Goal: Navigation & Orientation: Go to known website

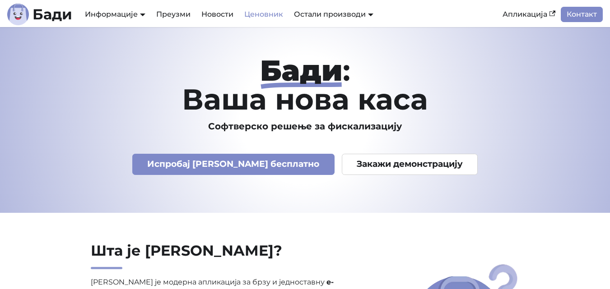
click at [274, 14] on link "Ценовник" at bounding box center [264, 14] width 50 height 15
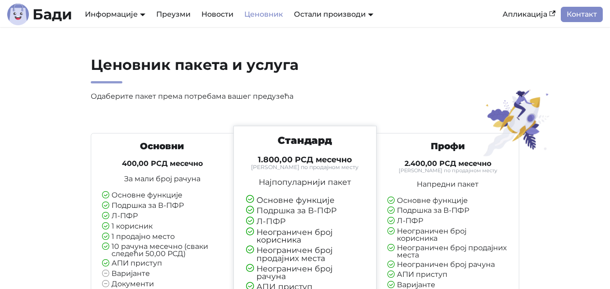
click at [242, 69] on h2 "Ценовник пакета и услуга" at bounding box center [234, 70] width 286 height 28
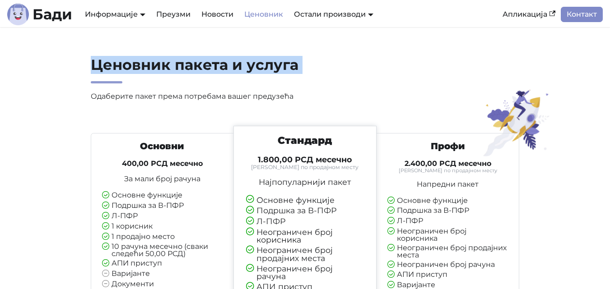
click at [242, 69] on h2 "Ценовник пакета и услуга" at bounding box center [234, 70] width 286 height 28
click at [223, 66] on h2 "Ценовник пакета и услуга" at bounding box center [234, 70] width 286 height 28
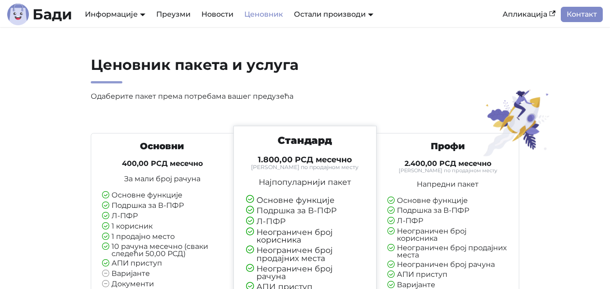
click at [206, 98] on p "Одаберите пакет према потребама вашег предузећа" at bounding box center [234, 97] width 286 height 12
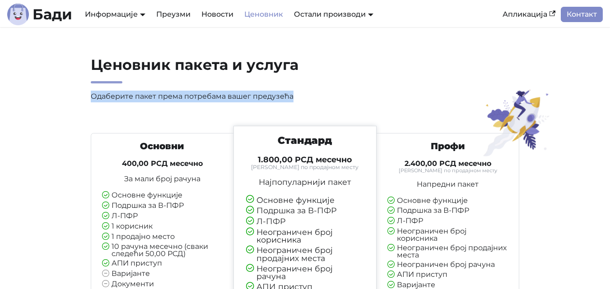
click at [206, 98] on p "Одаберите пакет према потребама вашег предузећа" at bounding box center [234, 97] width 286 height 12
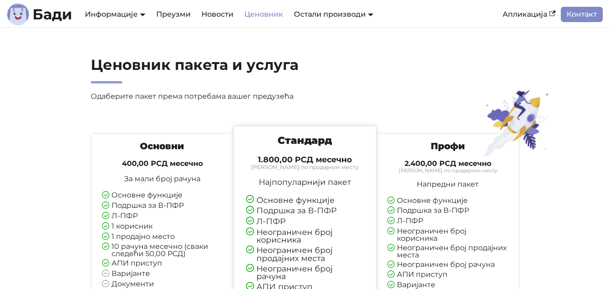
click at [205, 71] on h2 "Ценовник пакета и услуга" at bounding box center [234, 70] width 286 height 28
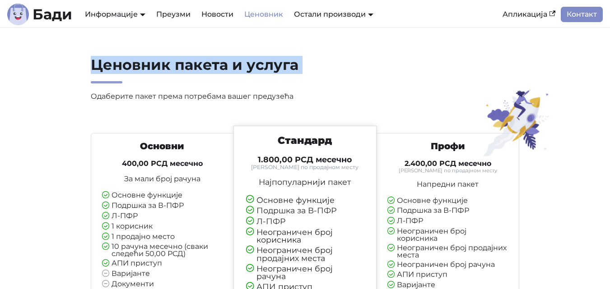
click at [205, 71] on h2 "Ценовник пакета и услуга" at bounding box center [234, 70] width 286 height 28
click at [209, 66] on h2 "Ценовник пакета и услуга" at bounding box center [234, 70] width 286 height 28
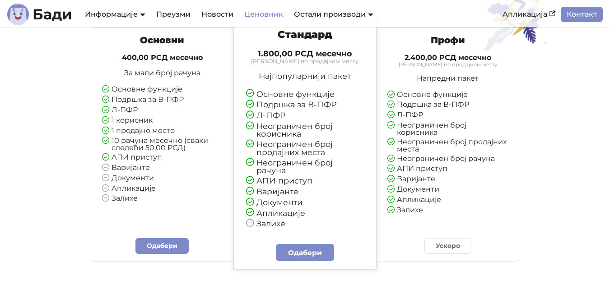
scroll to position [90, 0]
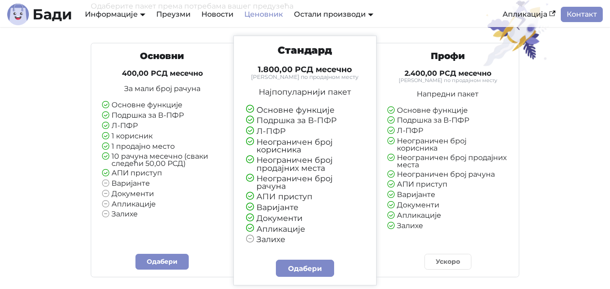
click at [32, 187] on section "Ценовник пакета и услуга Одаберите пакет према потребама вашег предузећа Основн…" at bounding box center [305, 266] width 610 height 658
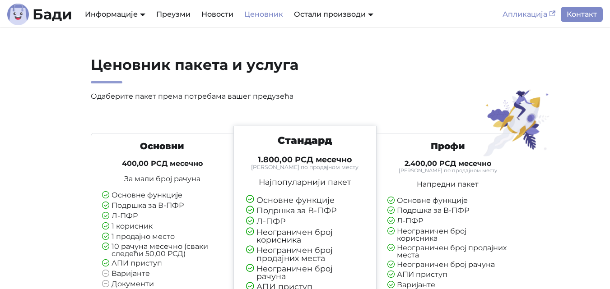
click at [510, 16] on link "Апликација" at bounding box center [529, 14] width 64 height 15
